Goal: Transaction & Acquisition: Book appointment/travel/reservation

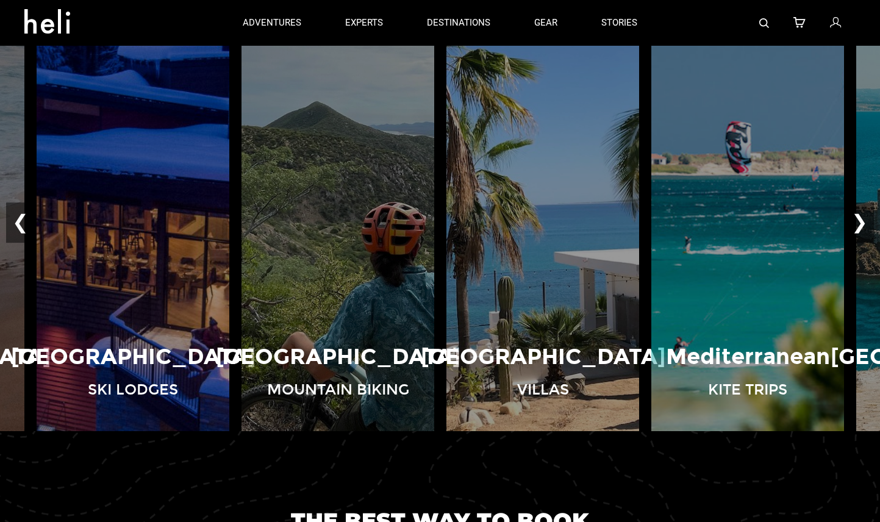
scroll to position [928, 0]
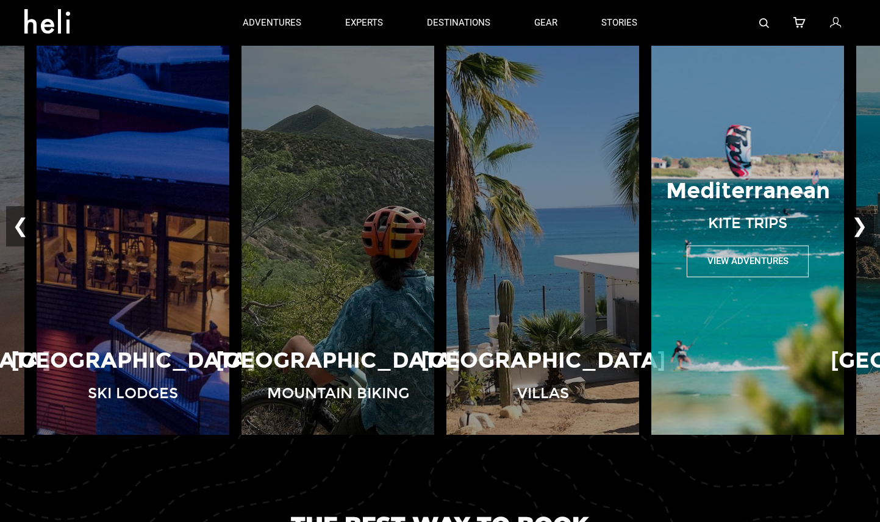
click at [736, 192] on p "Mediterranean" at bounding box center [748, 190] width 164 height 31
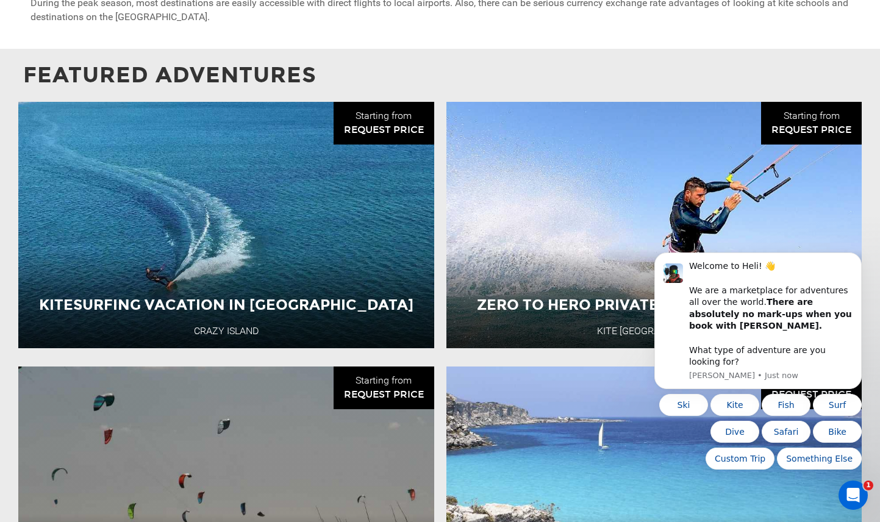
click at [602, 361] on ul "Kitesurfing Vacation in [GEOGRAPHIC_DATA] [GEOGRAPHIC_DATA] Starting from REQUE…" at bounding box center [440, 367] width 856 height 530
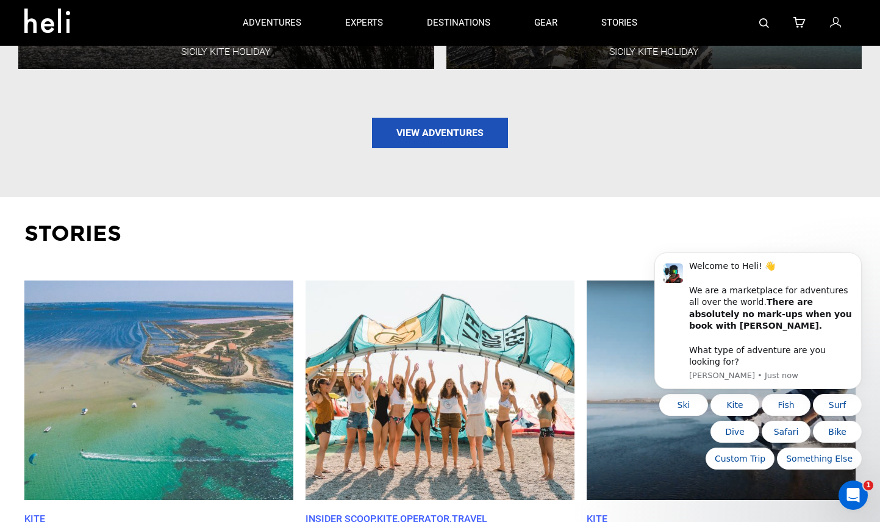
scroll to position [1303, 0]
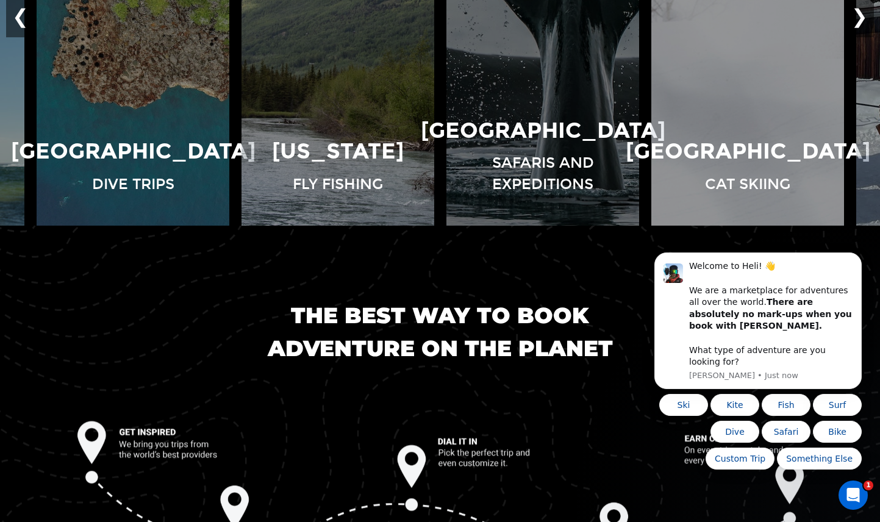
scroll to position [1138, 0]
click at [860, 259] on icon "Dismiss notification" at bounding box center [858, 256] width 4 height 4
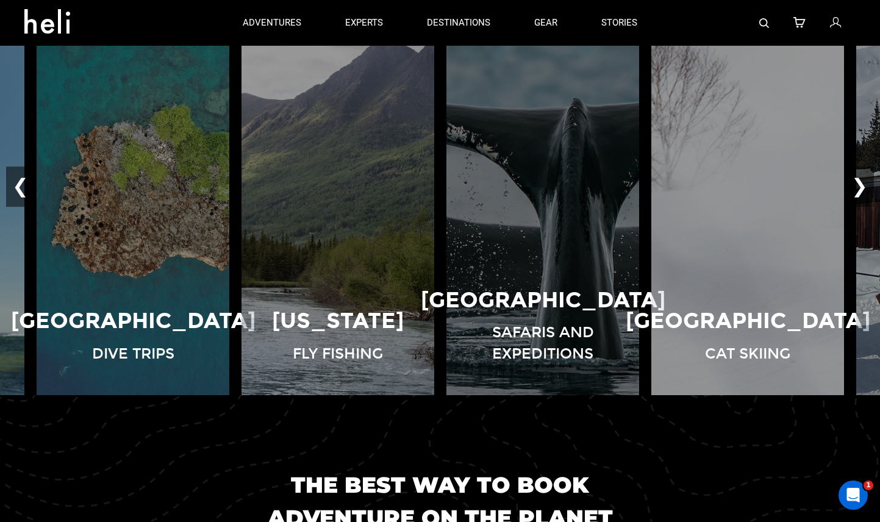
scroll to position [967, 0]
click at [865, 187] on button "❯" at bounding box center [860, 187] width 29 height 40
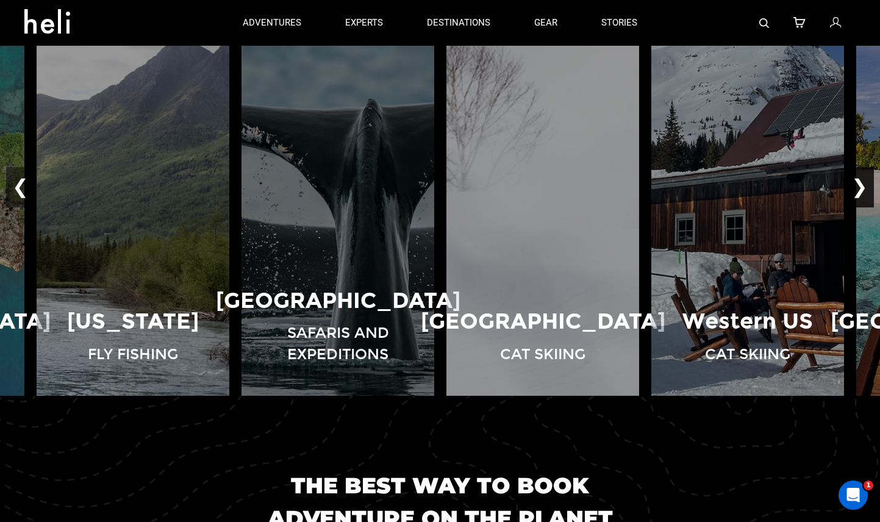
click at [865, 187] on button "❯" at bounding box center [860, 187] width 29 height 40
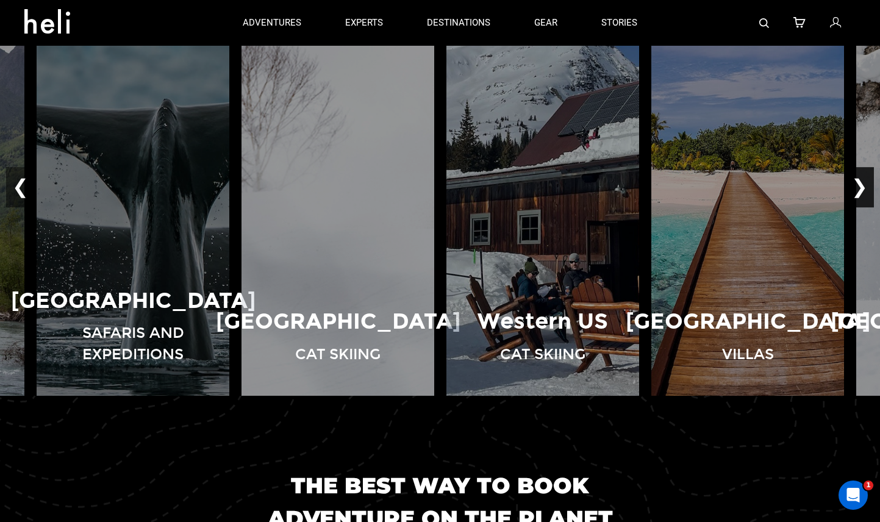
click at [865, 187] on button "❯" at bounding box center [860, 187] width 29 height 40
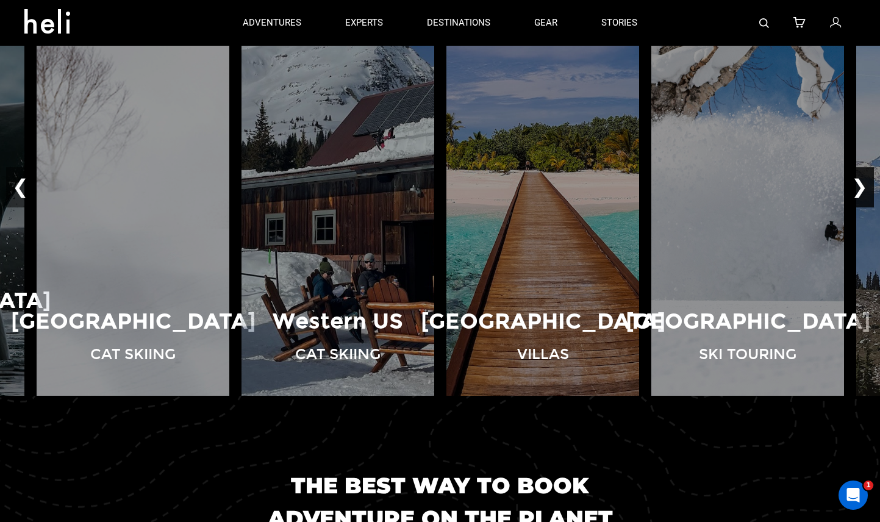
click at [865, 187] on button "❯" at bounding box center [860, 187] width 29 height 40
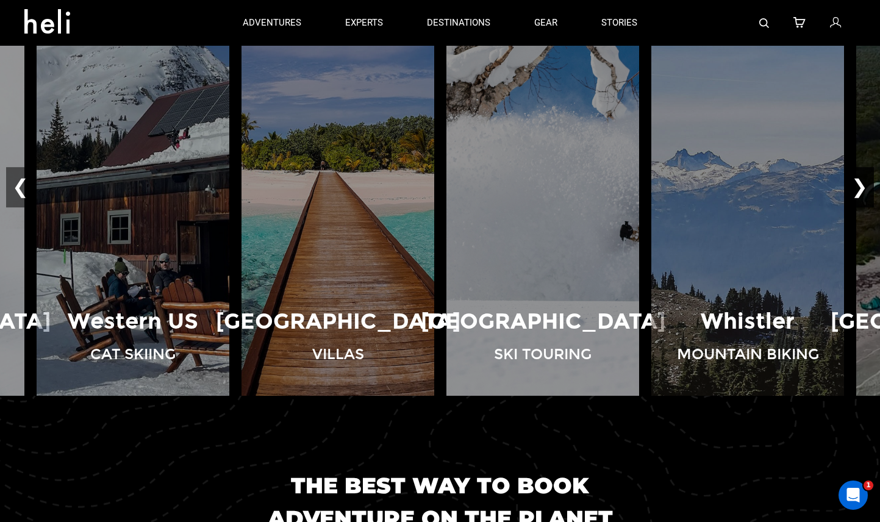
click at [865, 187] on button "❯" at bounding box center [860, 187] width 29 height 40
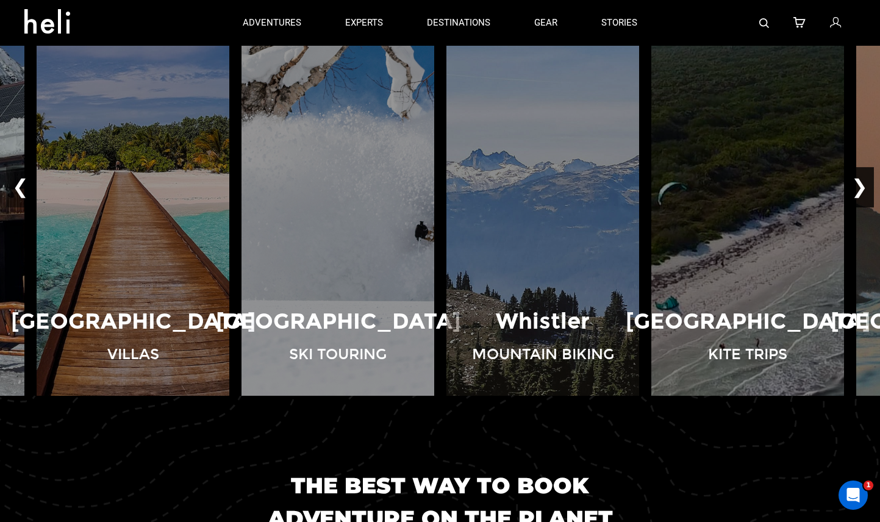
click at [865, 187] on button "❯" at bounding box center [860, 187] width 29 height 40
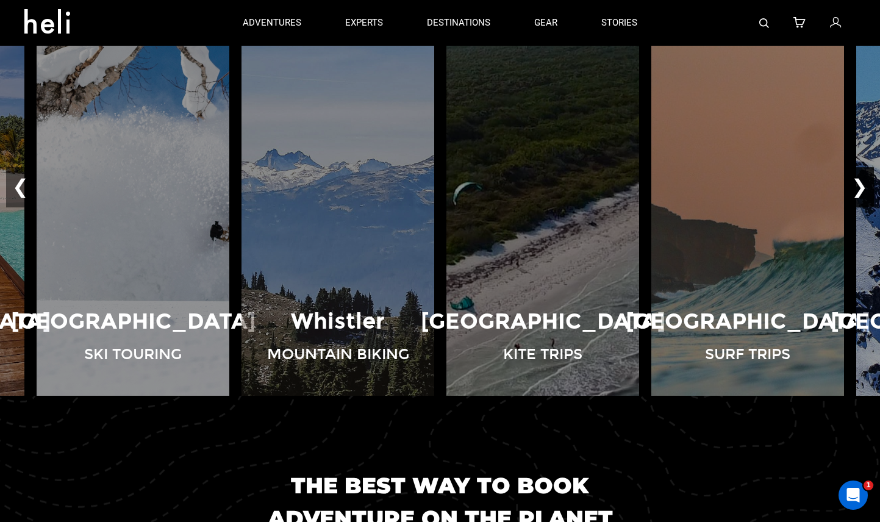
click at [865, 187] on button "❯" at bounding box center [860, 187] width 29 height 40
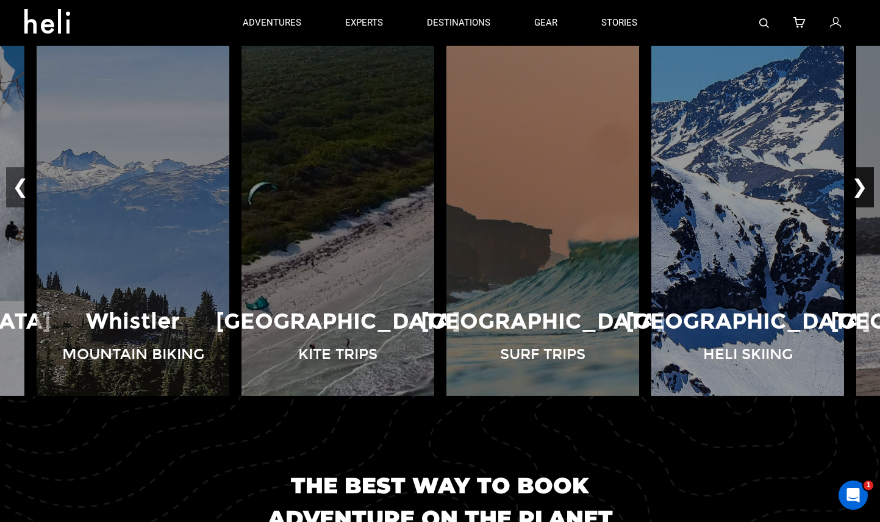
click at [865, 187] on button "❯" at bounding box center [860, 187] width 29 height 40
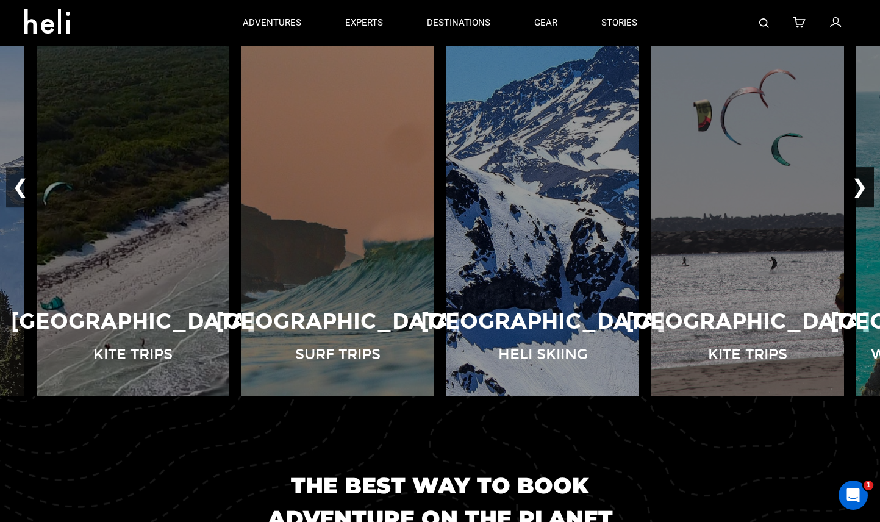
click at [865, 187] on button "❯" at bounding box center [860, 187] width 29 height 40
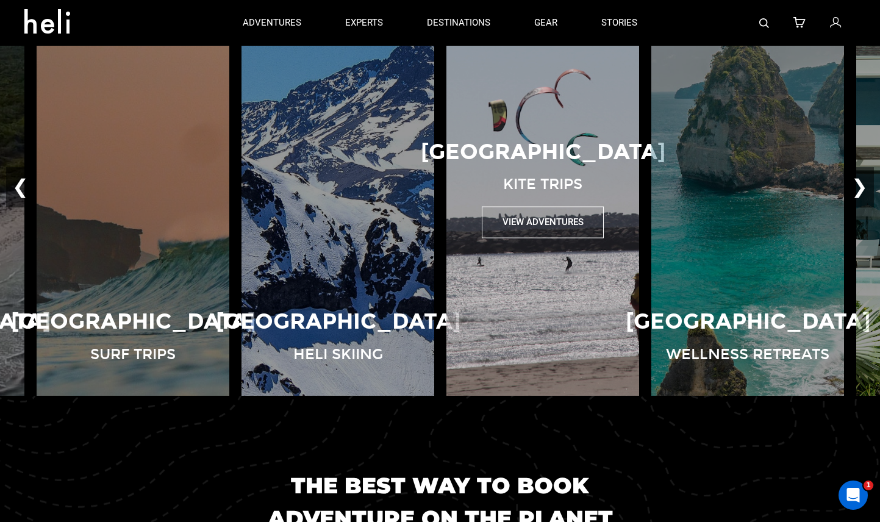
click at [564, 224] on button "View Adventures" at bounding box center [543, 222] width 122 height 31
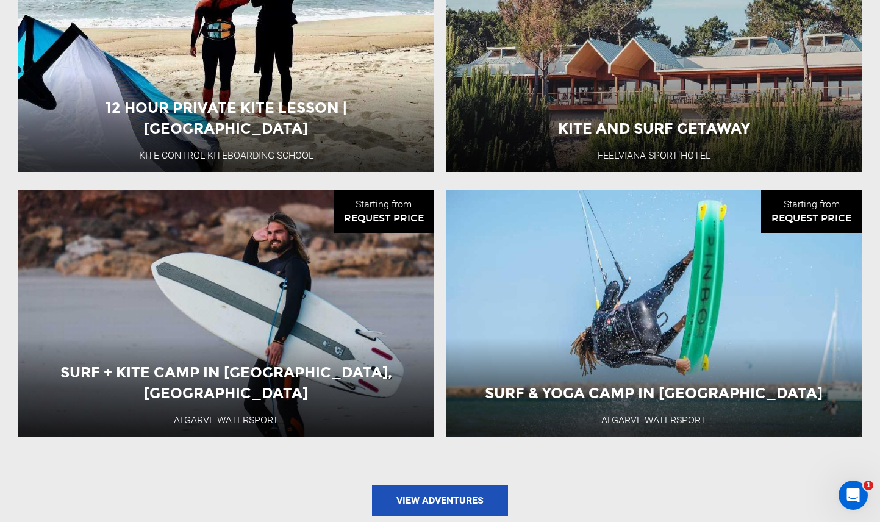
scroll to position [1404, 0]
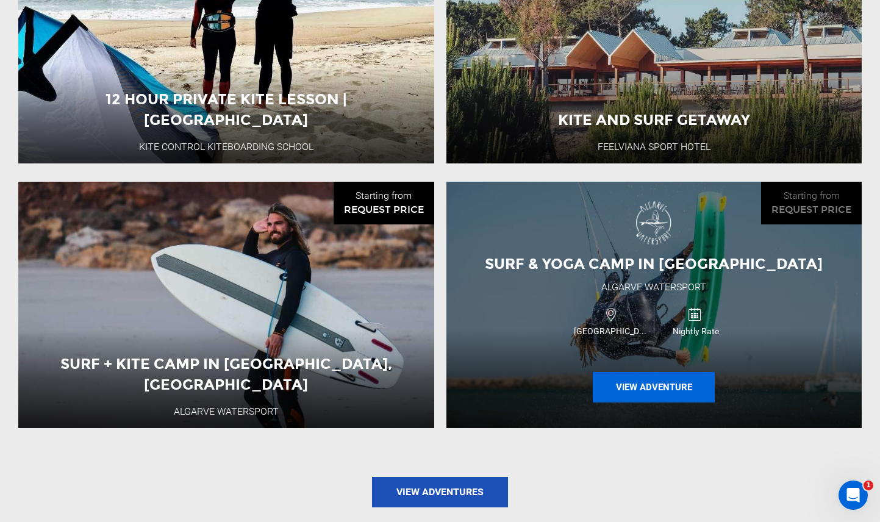
click at [631, 375] on button "View Adventure" at bounding box center [654, 387] width 122 height 31
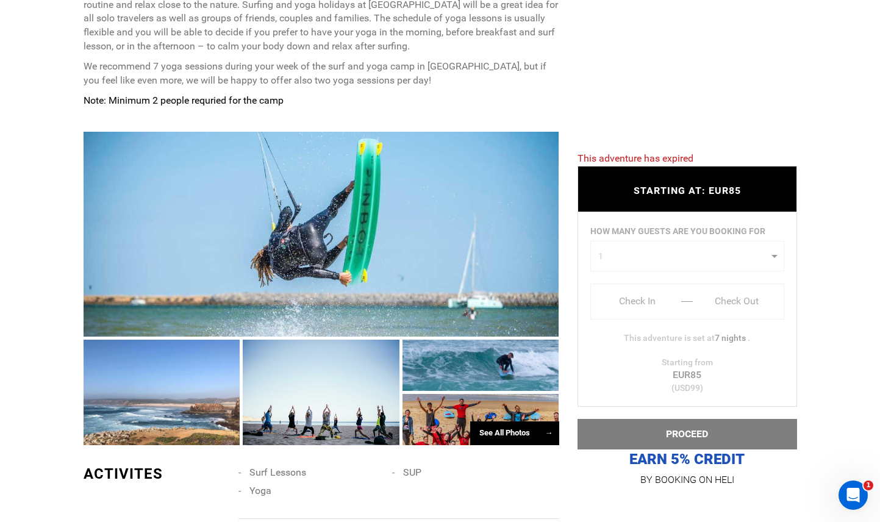
scroll to position [588, 0]
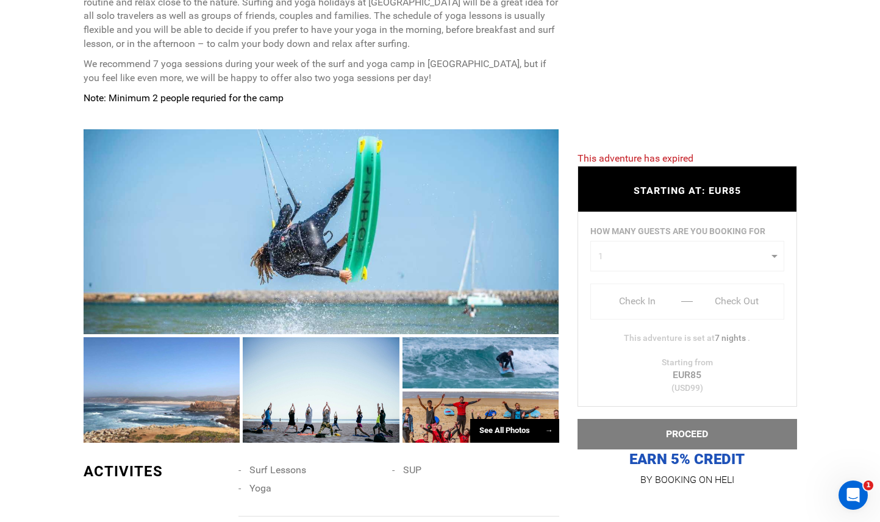
click at [373, 269] on div at bounding box center [322, 231] width 476 height 205
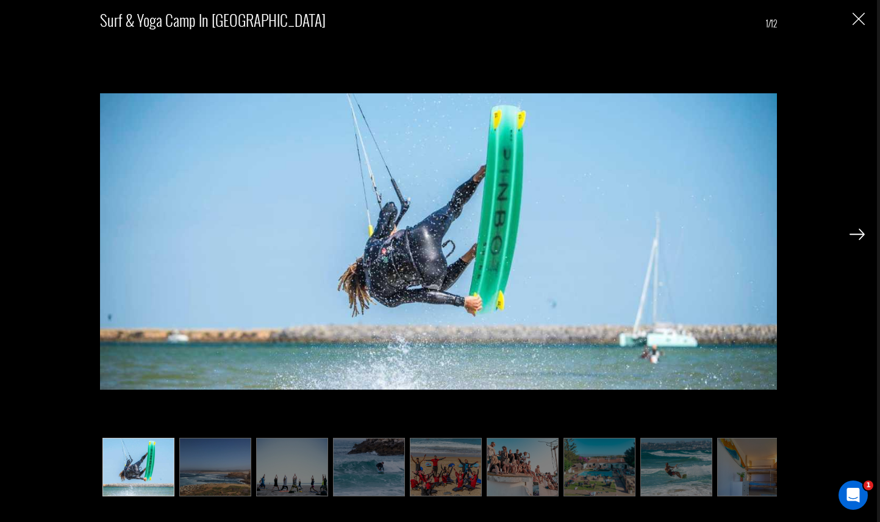
click at [860, 235] on img at bounding box center [857, 234] width 15 height 11
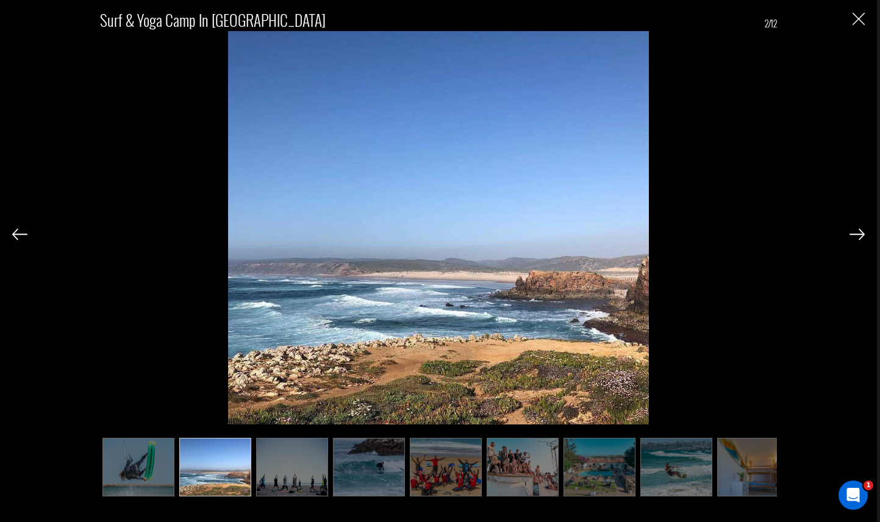
click at [860, 235] on img at bounding box center [857, 234] width 15 height 11
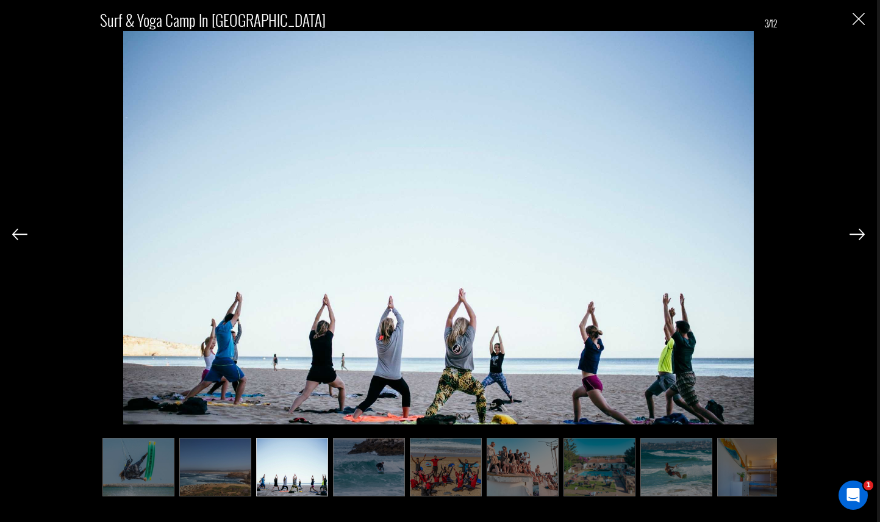
click at [860, 235] on img at bounding box center [857, 234] width 15 height 11
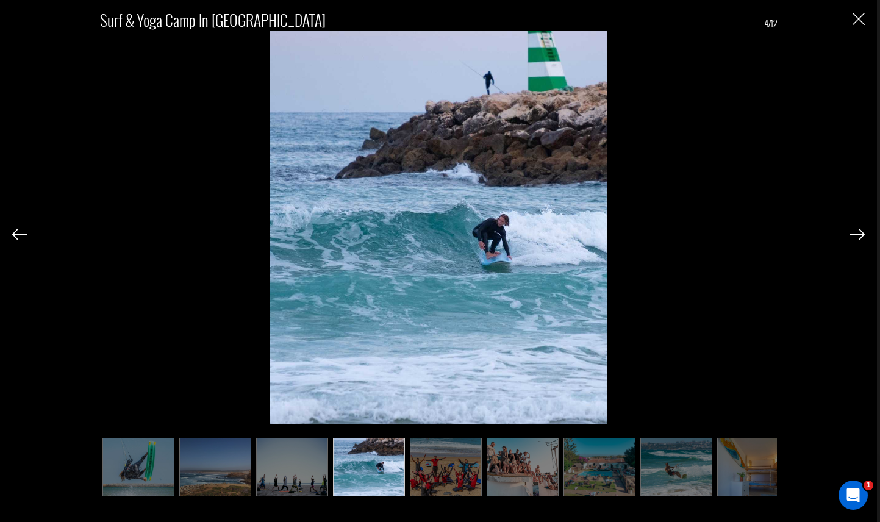
click at [860, 235] on img at bounding box center [857, 234] width 15 height 11
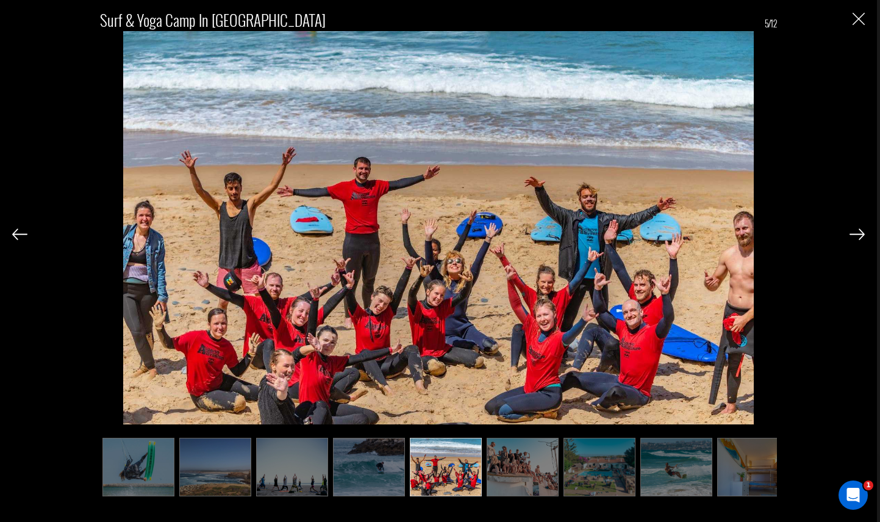
click at [860, 235] on img at bounding box center [857, 234] width 15 height 11
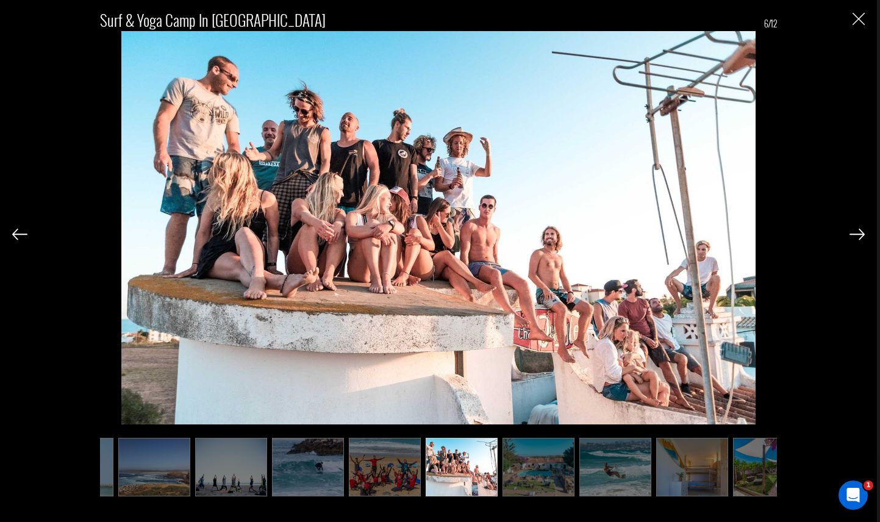
scroll to position [0, 61]
click at [860, 235] on img at bounding box center [857, 234] width 15 height 11
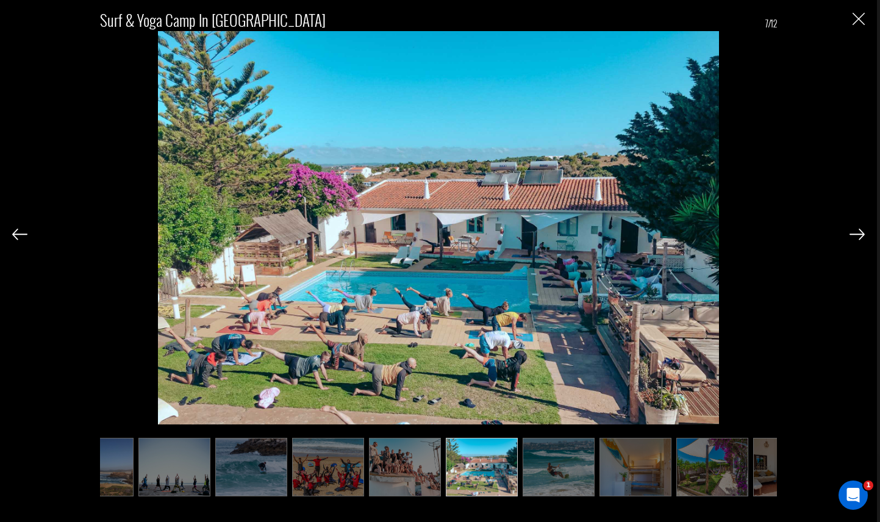
scroll to position [0, 122]
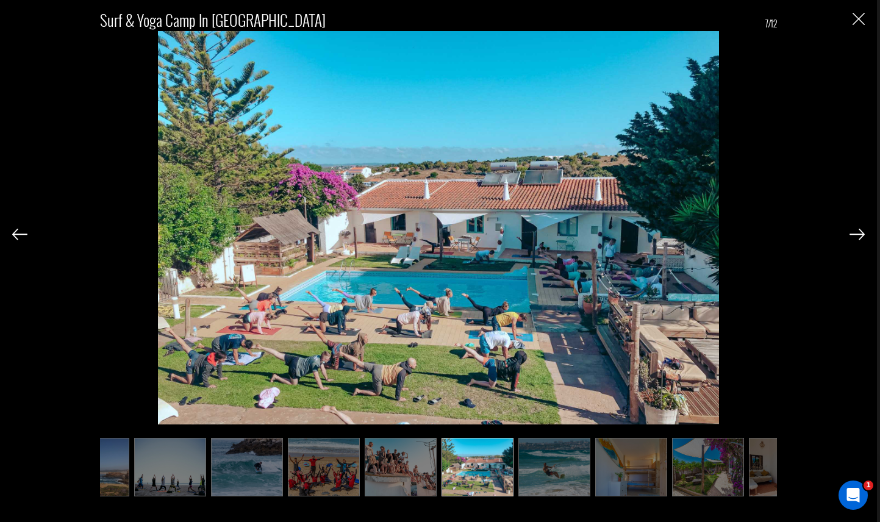
click at [860, 235] on img at bounding box center [857, 234] width 15 height 11
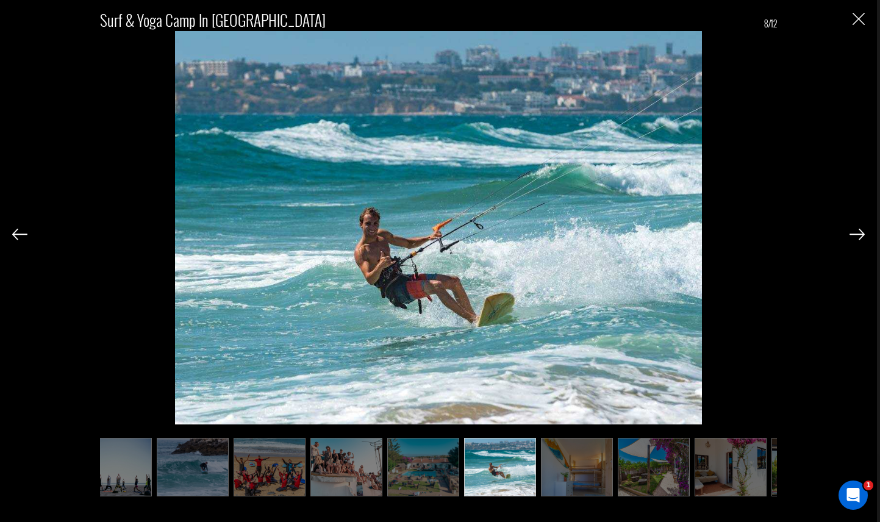
scroll to position [0, 183]
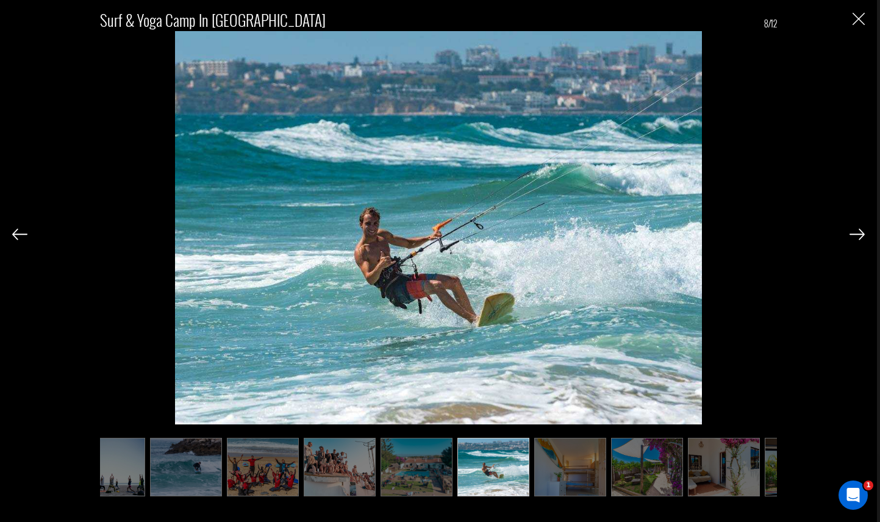
click at [860, 235] on img at bounding box center [857, 234] width 15 height 11
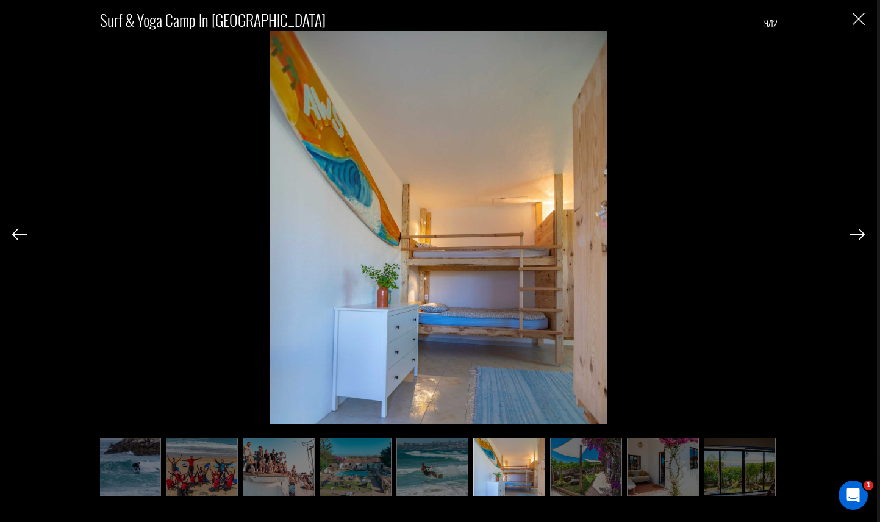
click at [860, 235] on img at bounding box center [857, 234] width 15 height 11
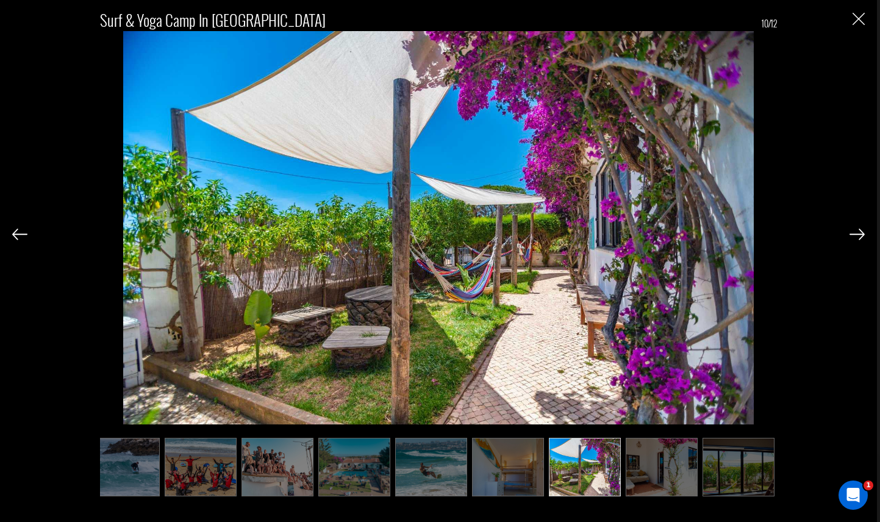
click at [860, 235] on img at bounding box center [857, 234] width 15 height 11
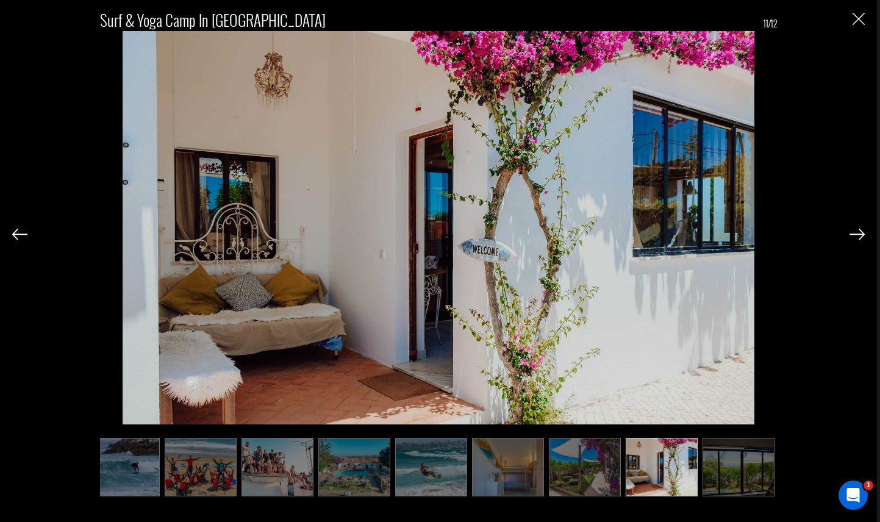
click at [860, 235] on img at bounding box center [857, 234] width 15 height 11
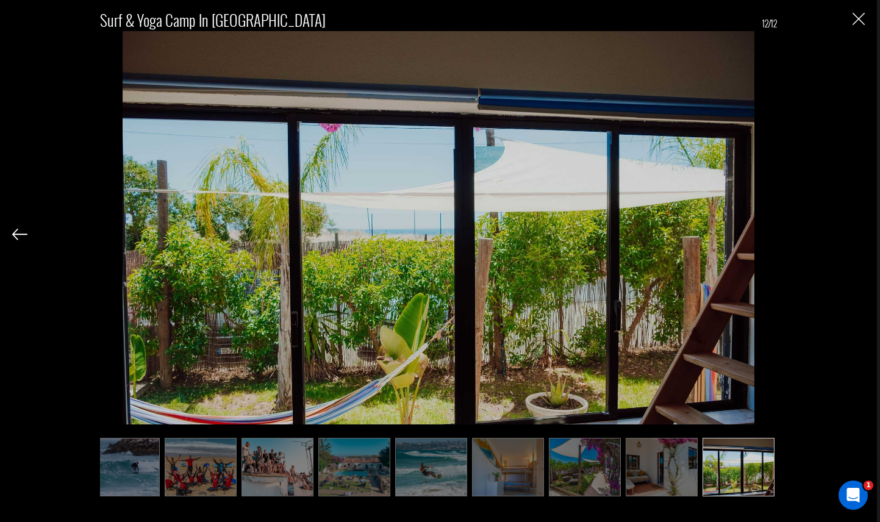
click at [860, 235] on div "Surf & Yoga Camp in [GEOGRAPHIC_DATA] 12/12" at bounding box center [438, 248] width 853 height 496
click at [861, 20] on img "Close" at bounding box center [859, 19] width 12 height 12
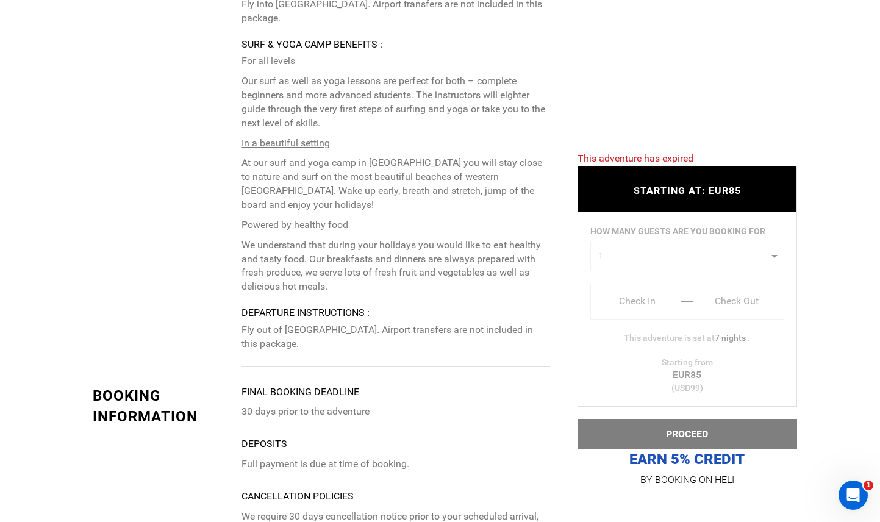
scroll to position [2019, 0]
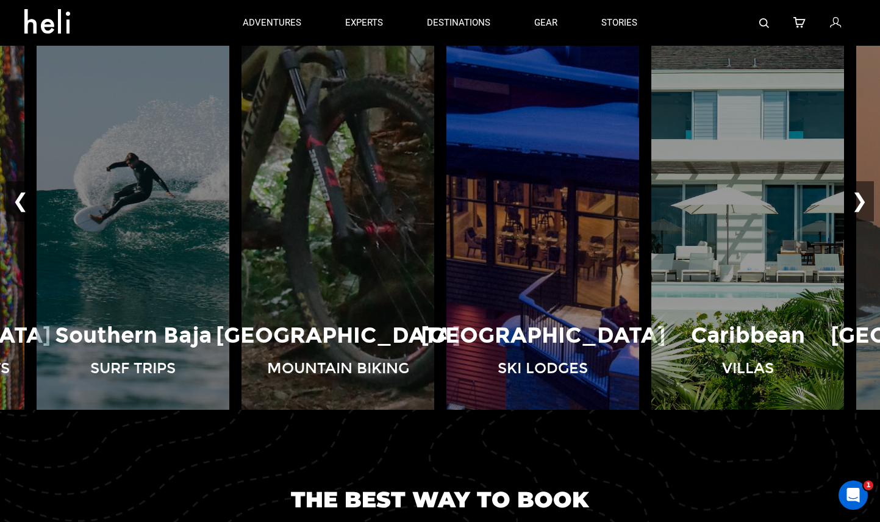
scroll to position [941, 0]
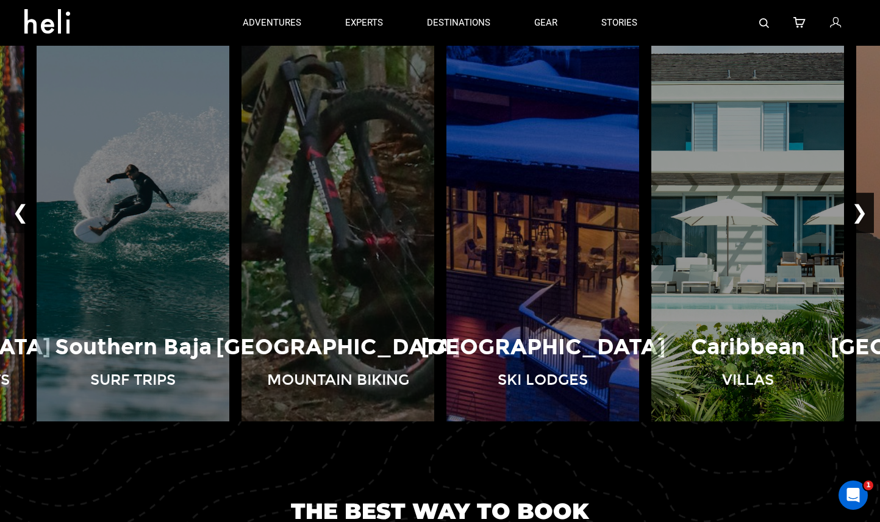
click at [866, 213] on button "❯" at bounding box center [860, 213] width 29 height 40
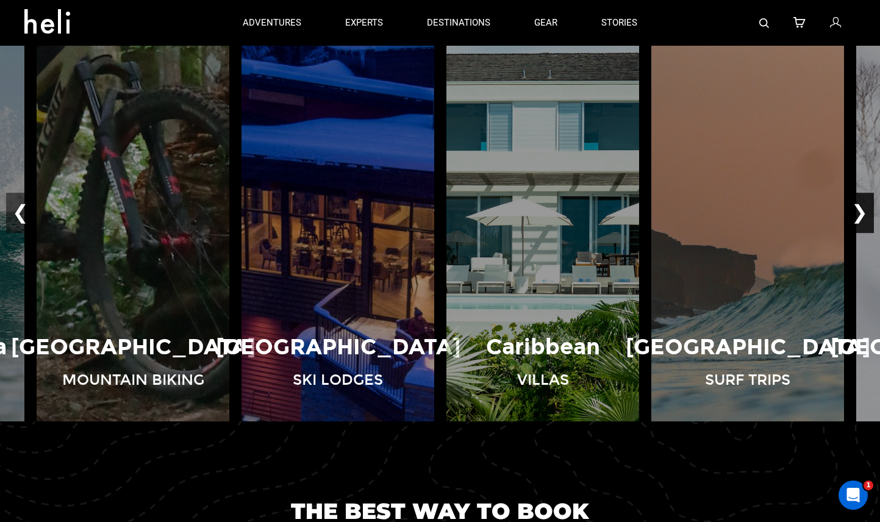
click at [866, 213] on button "❯" at bounding box center [860, 213] width 29 height 40
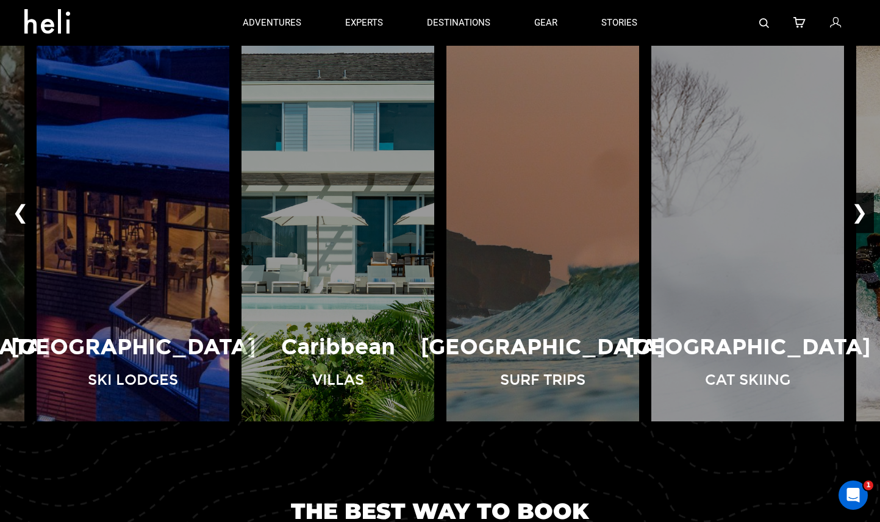
click at [866, 213] on button "❯" at bounding box center [860, 213] width 29 height 40
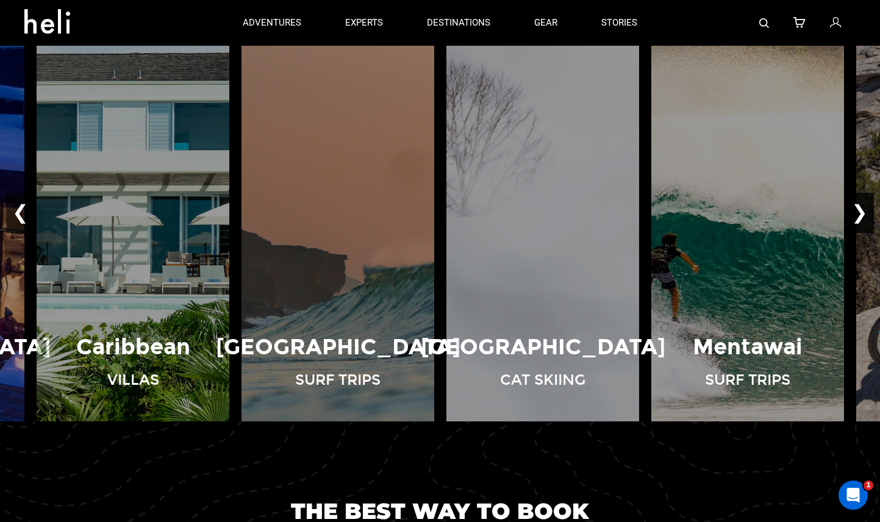
click at [866, 213] on button "❯" at bounding box center [860, 213] width 29 height 40
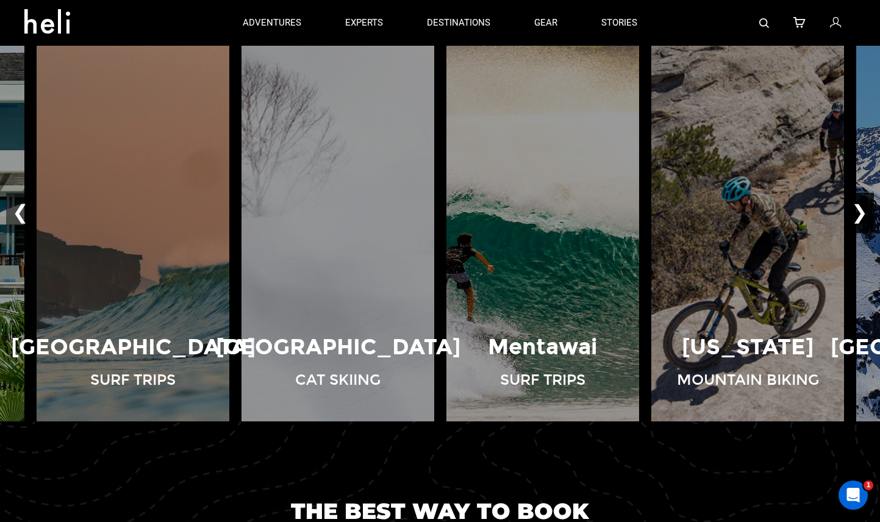
click at [866, 213] on button "❯" at bounding box center [860, 213] width 29 height 40
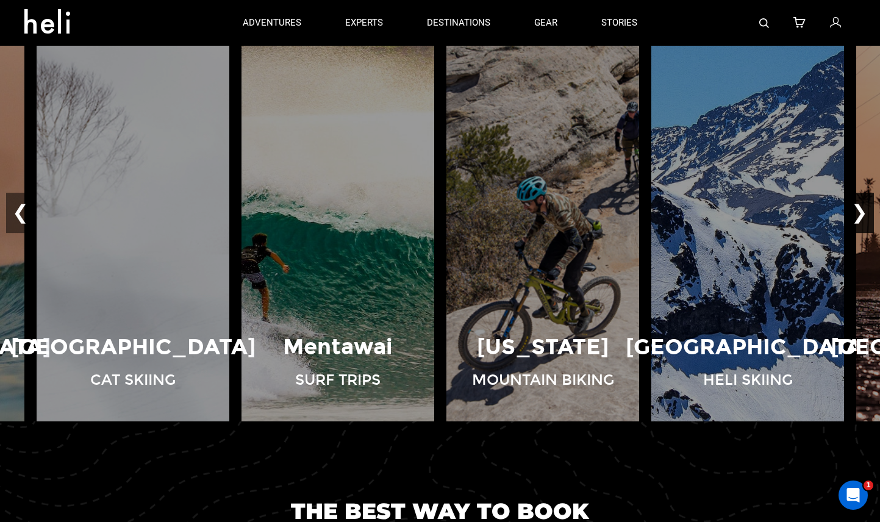
click at [866, 213] on button "❯" at bounding box center [860, 213] width 29 height 40
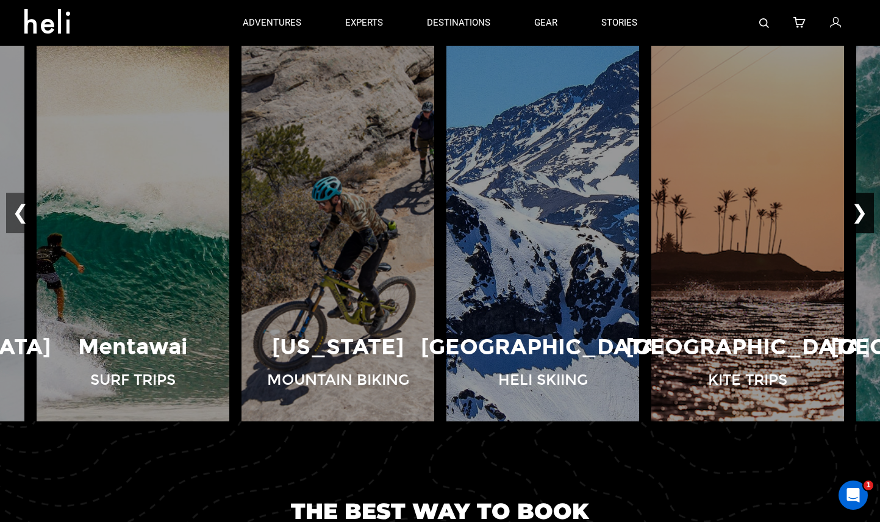
click at [866, 213] on button "❯" at bounding box center [860, 213] width 29 height 40
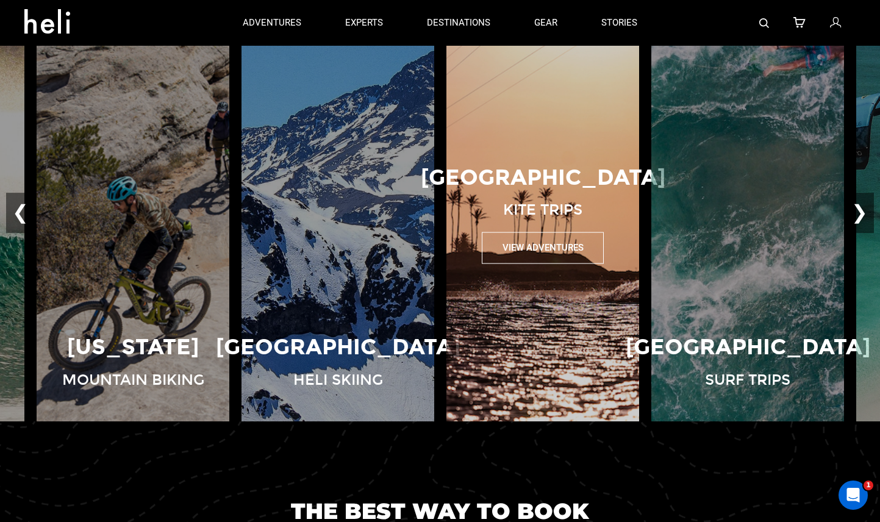
click at [552, 282] on img at bounding box center [542, 213] width 205 height 418
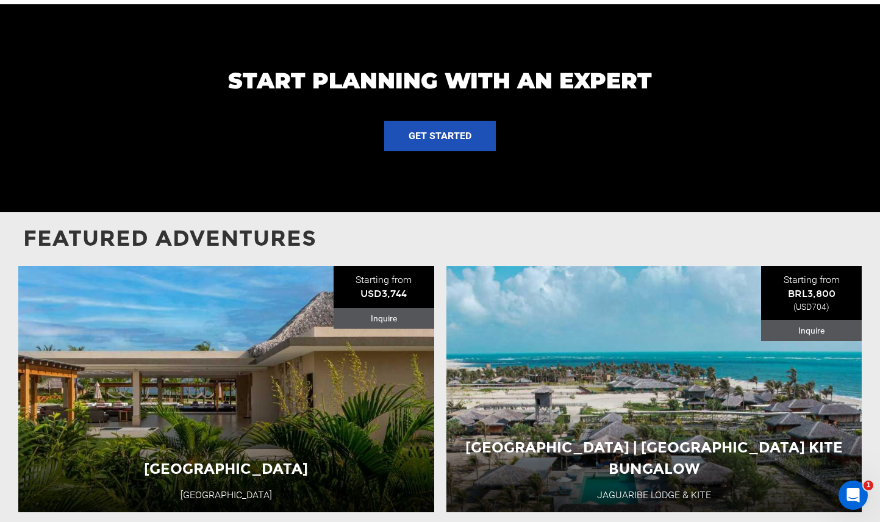
scroll to position [1265, 0]
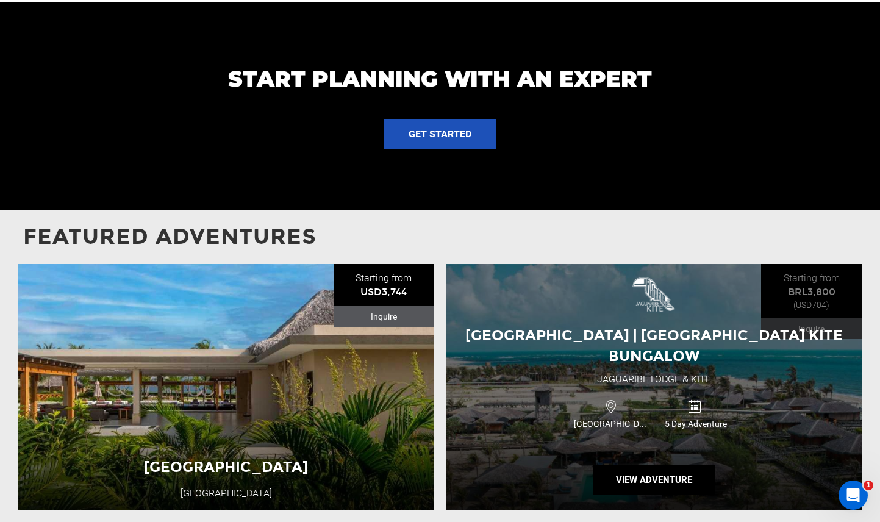
click at [594, 418] on span "[GEOGRAPHIC_DATA]" at bounding box center [612, 424] width 83 height 12
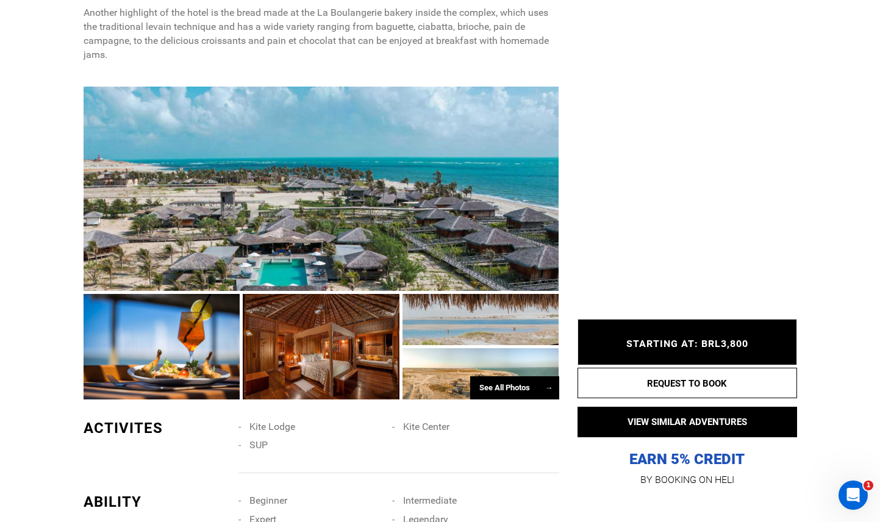
scroll to position [991, 0]
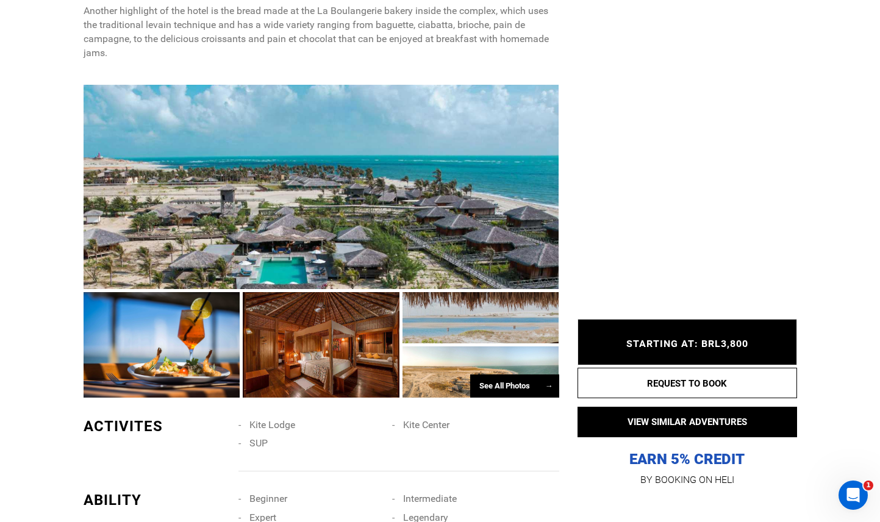
click at [350, 201] on div at bounding box center [322, 187] width 476 height 205
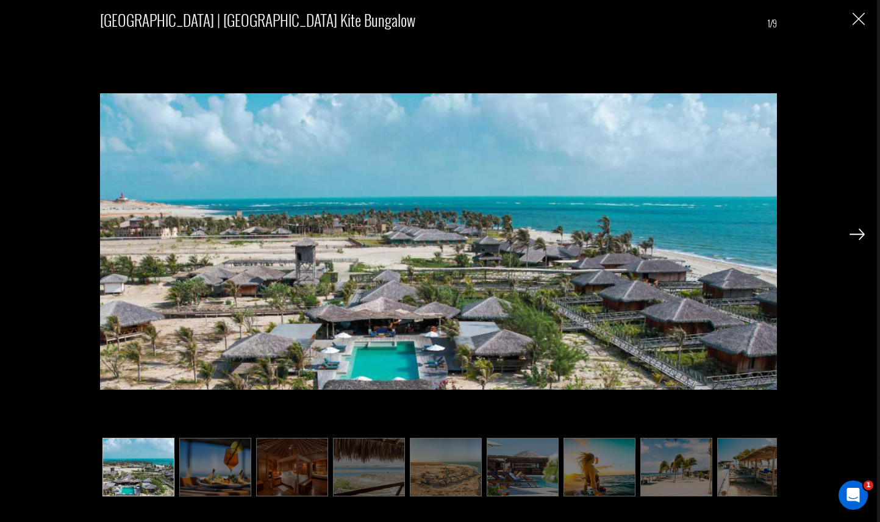
click at [862, 239] on img at bounding box center [857, 234] width 15 height 11
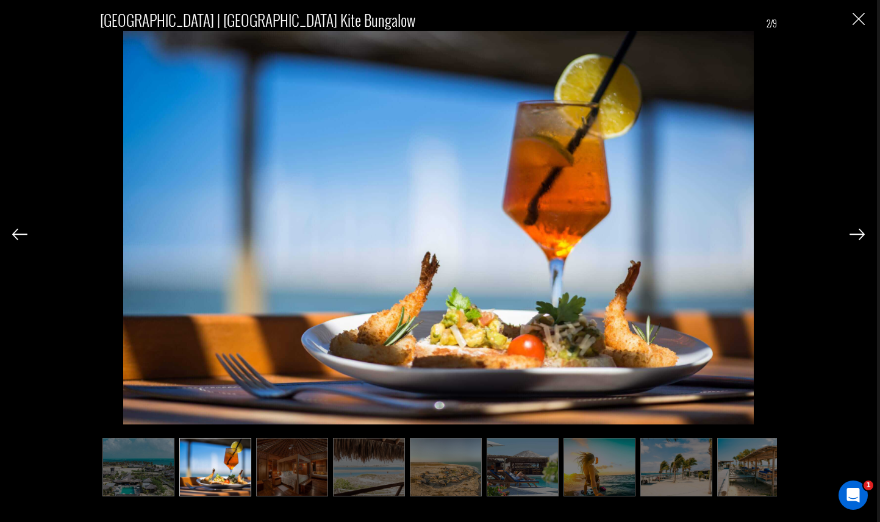
click at [862, 239] on img at bounding box center [857, 234] width 15 height 11
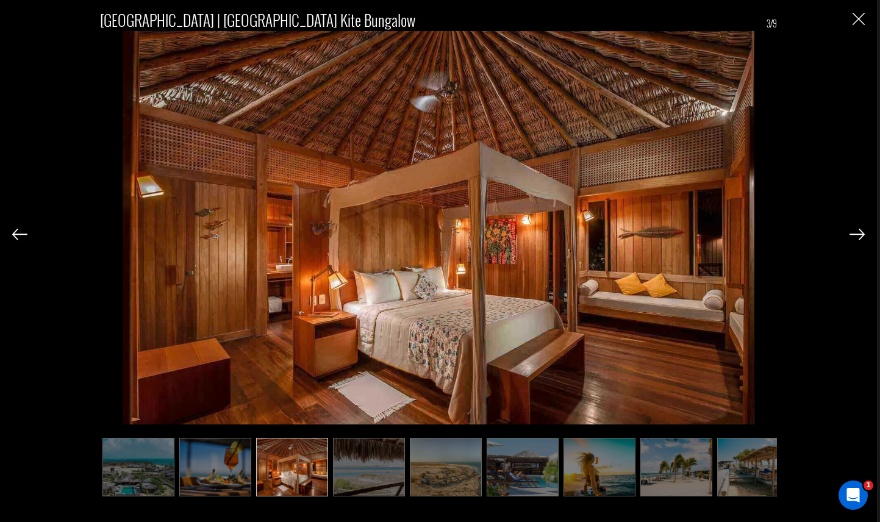
click at [862, 239] on img at bounding box center [857, 234] width 15 height 11
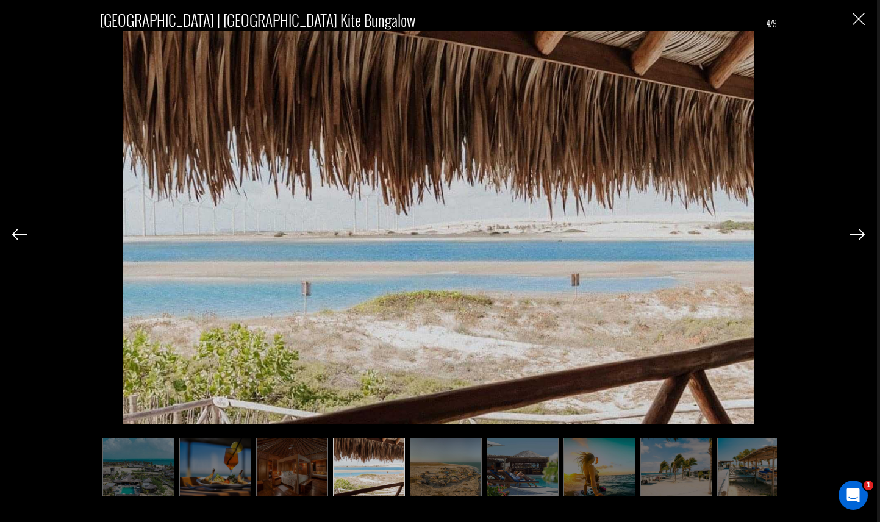
click at [862, 239] on img at bounding box center [857, 234] width 15 height 11
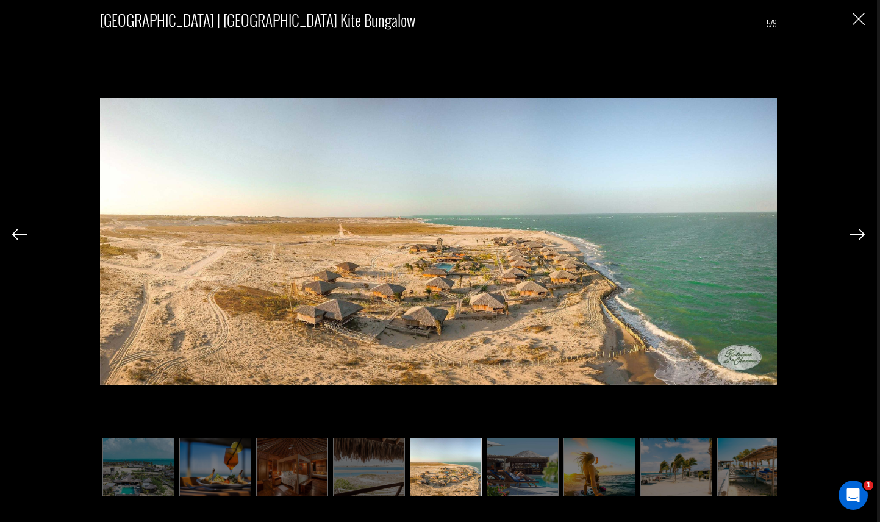
click at [862, 239] on img at bounding box center [857, 234] width 15 height 11
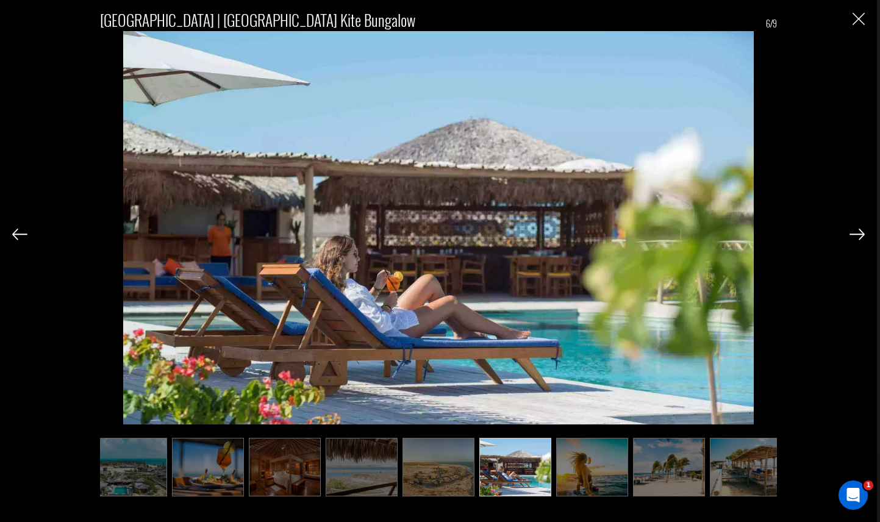
scroll to position [0, 15]
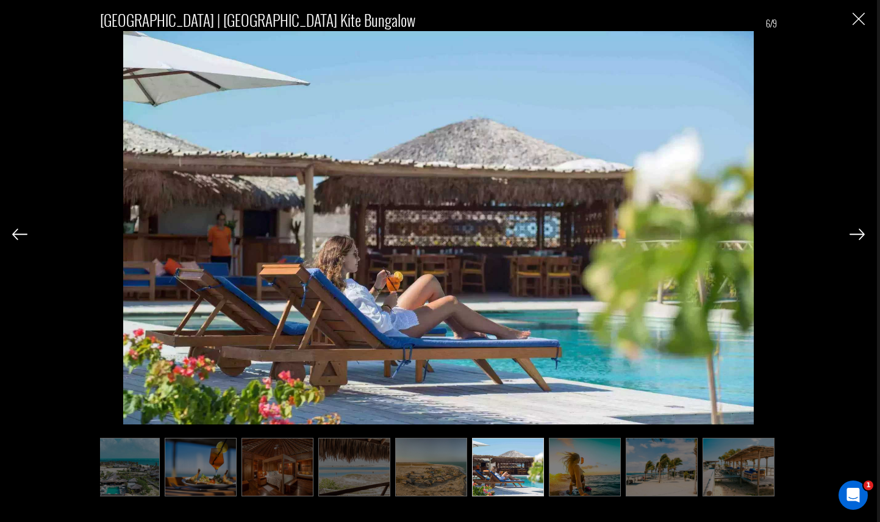
click at [862, 239] on img at bounding box center [857, 234] width 15 height 11
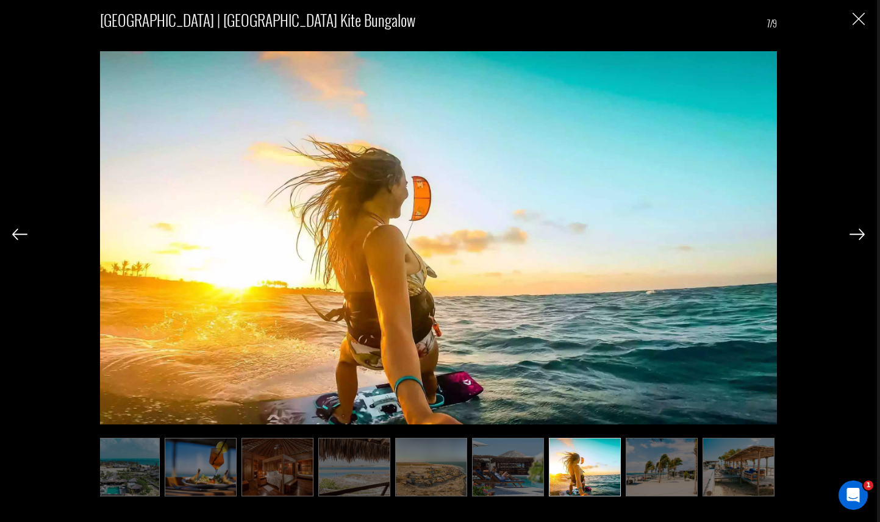
click at [862, 239] on img at bounding box center [857, 234] width 15 height 11
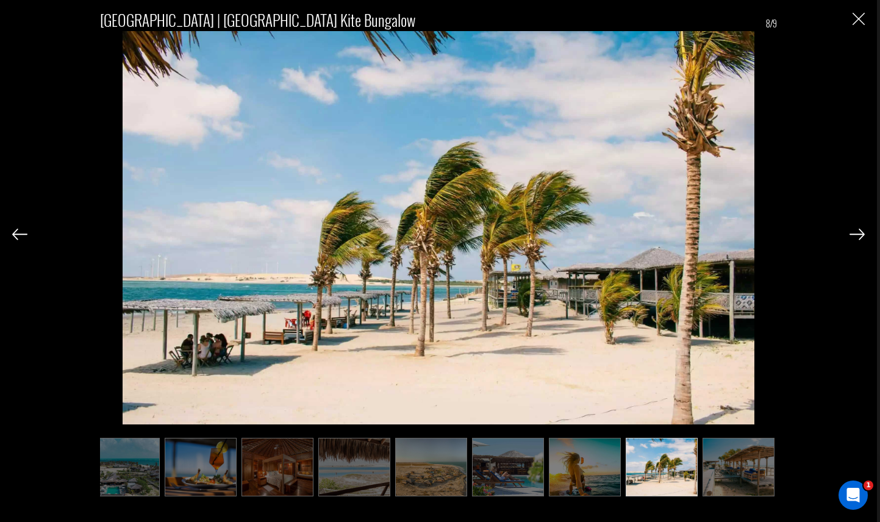
click at [862, 239] on img at bounding box center [857, 234] width 15 height 11
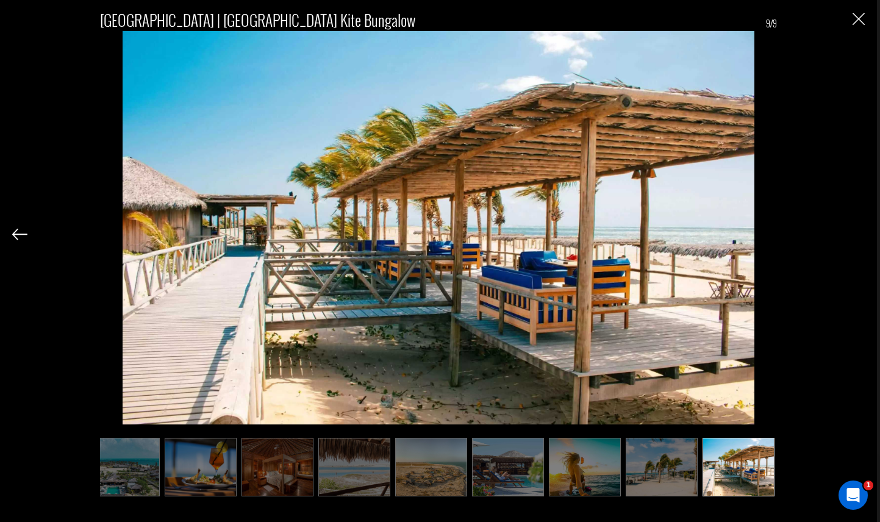
click at [862, 239] on div "[GEOGRAPHIC_DATA] | [GEOGRAPHIC_DATA] Kite Bungalow 9/9" at bounding box center [438, 248] width 853 height 496
click at [857, 21] on img "Close" at bounding box center [859, 19] width 12 height 12
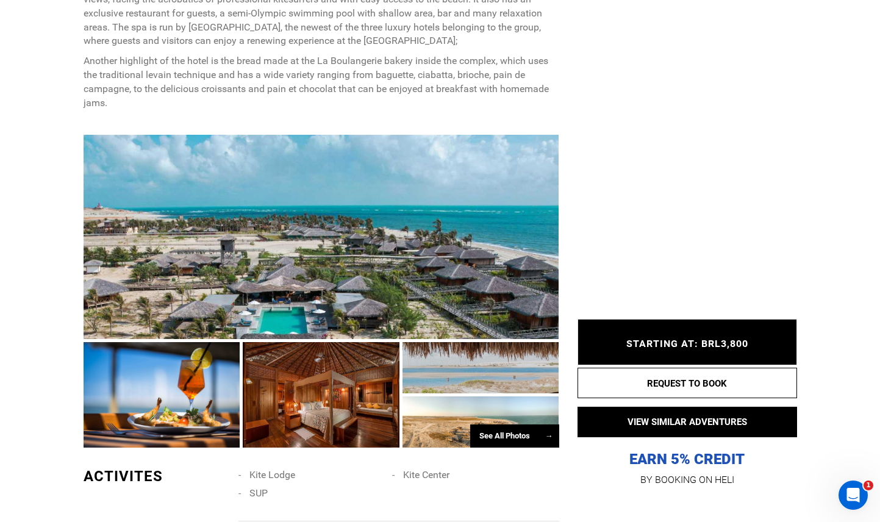
scroll to position [942, 0]
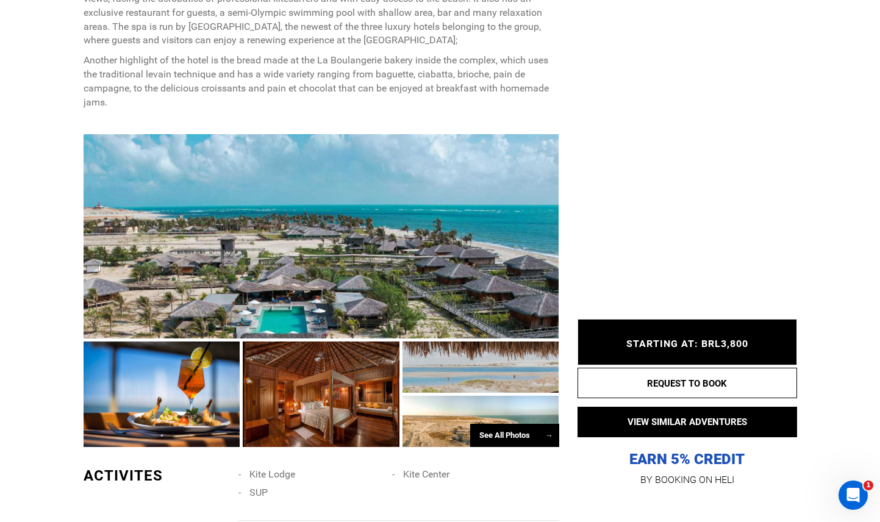
click at [403, 243] on div at bounding box center [322, 236] width 476 height 205
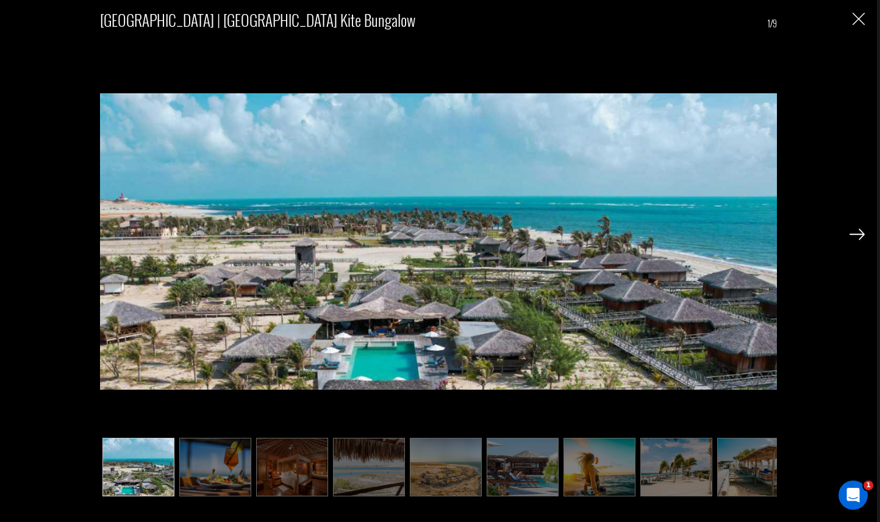
click at [859, 234] on img at bounding box center [857, 234] width 15 height 11
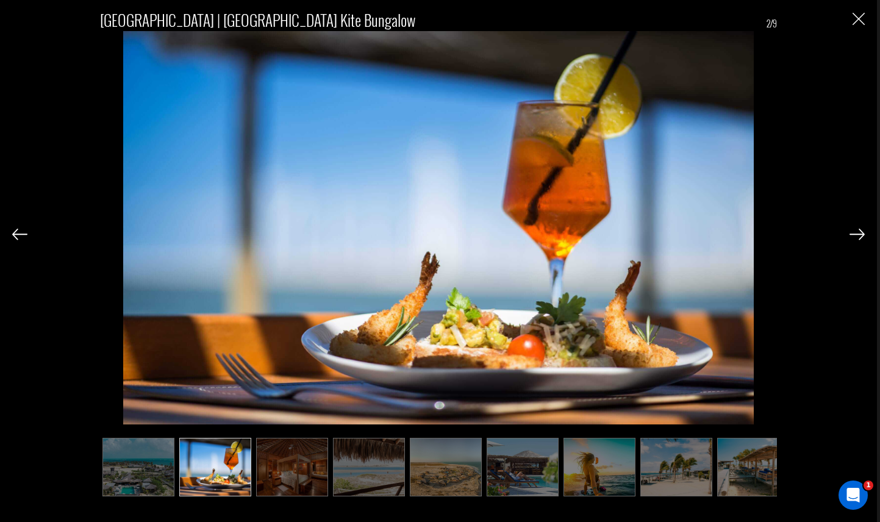
click at [859, 234] on img at bounding box center [857, 234] width 15 height 11
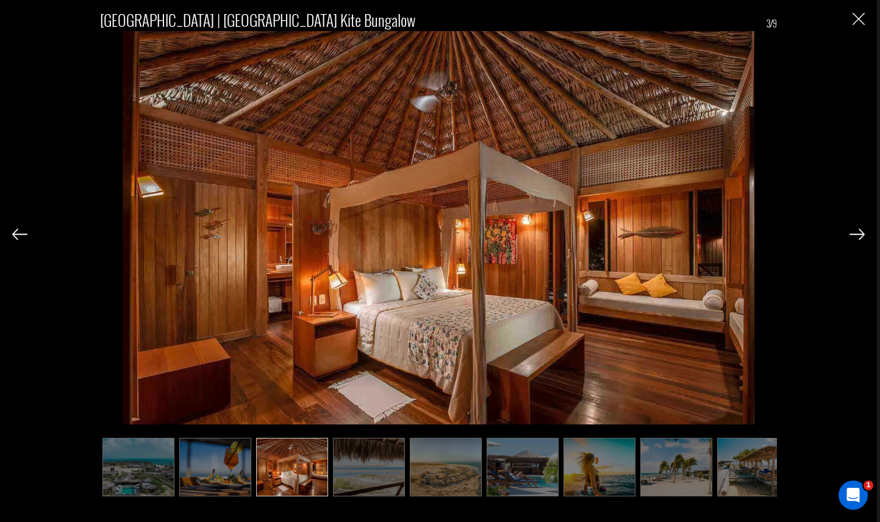
click at [859, 234] on img at bounding box center [857, 234] width 15 height 11
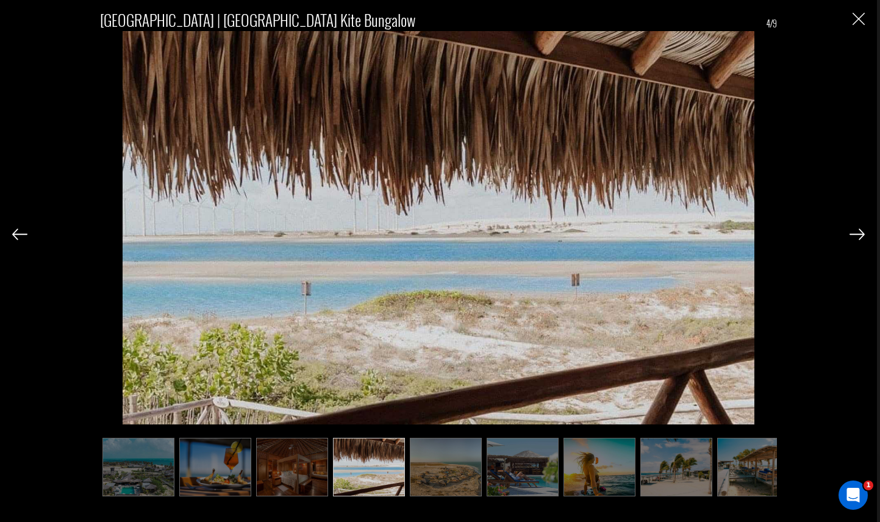
click at [859, 234] on img at bounding box center [857, 234] width 15 height 11
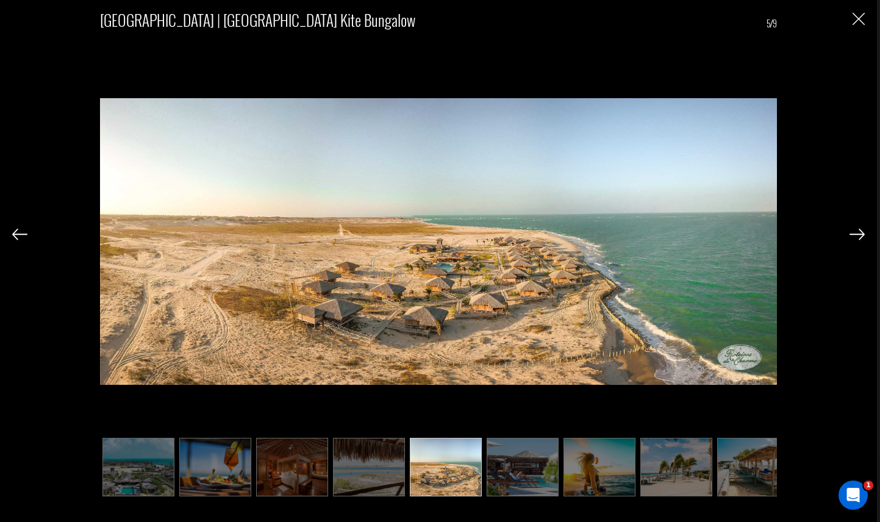
click at [859, 234] on img at bounding box center [857, 234] width 15 height 11
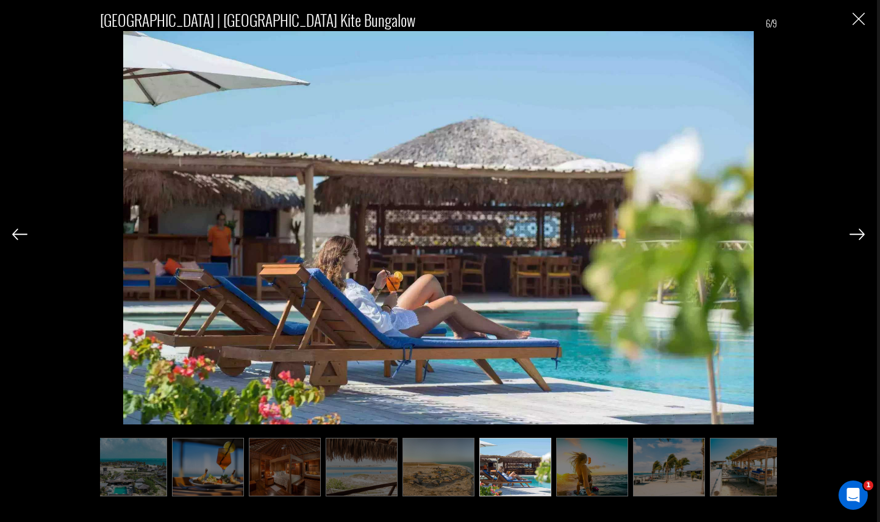
scroll to position [0, 15]
